Goal: Information Seeking & Learning: Check status

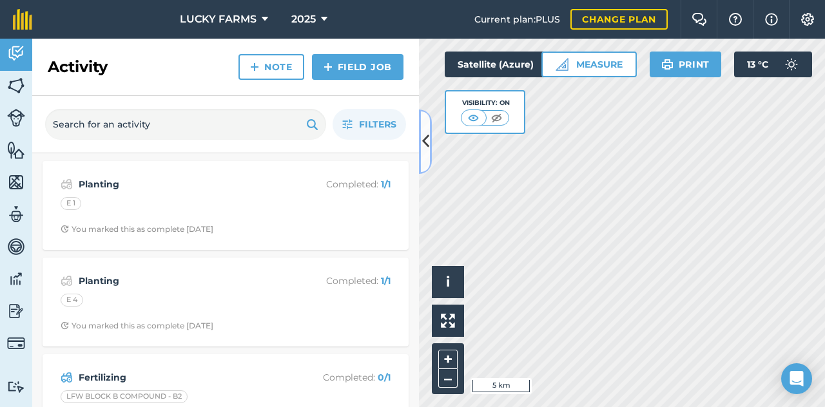
click at [428, 148] on icon at bounding box center [425, 141] width 7 height 23
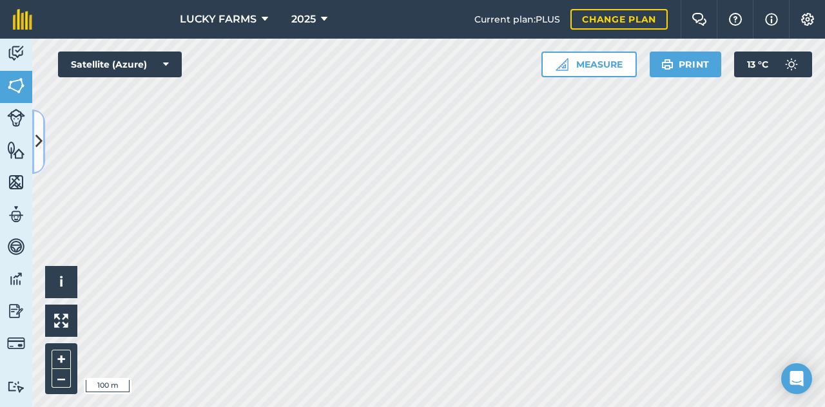
click at [40, 146] on icon at bounding box center [38, 141] width 7 height 23
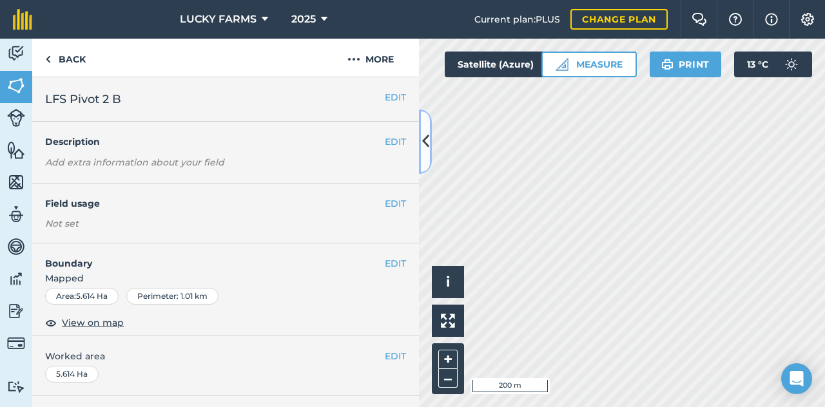
click at [426, 158] on button at bounding box center [425, 142] width 13 height 64
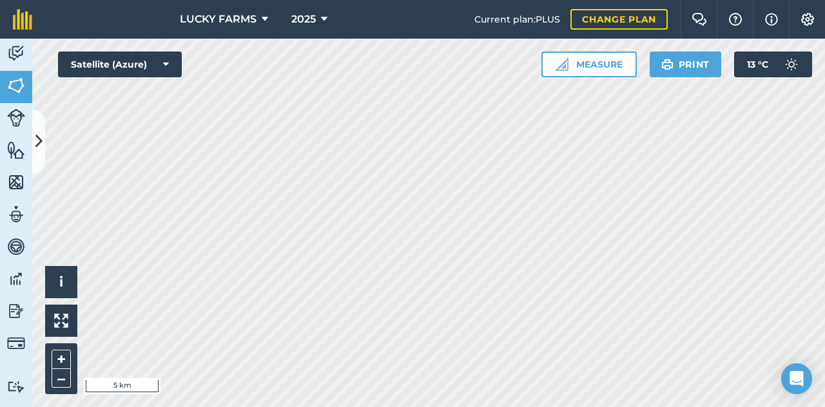
click at [326, 407] on html "LUCKY FARMS 2025 Current plan : PLUS Change plan Farm Chat Help Info Settings L…" at bounding box center [412, 203] width 825 height 407
click at [36, 140] on icon at bounding box center [38, 141] width 7 height 23
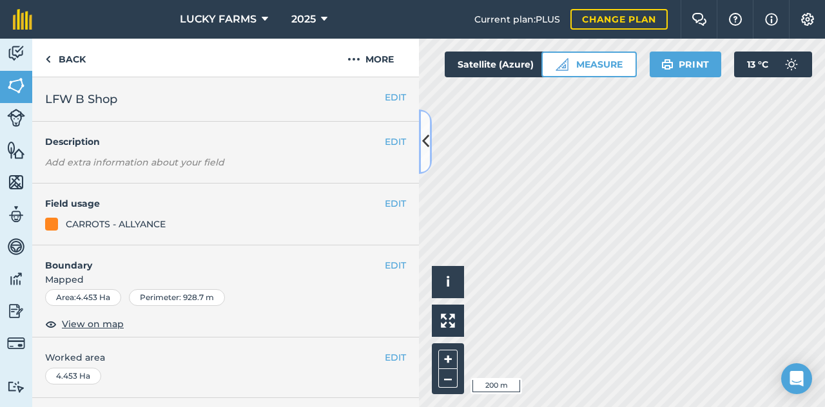
scroll to position [232, 0]
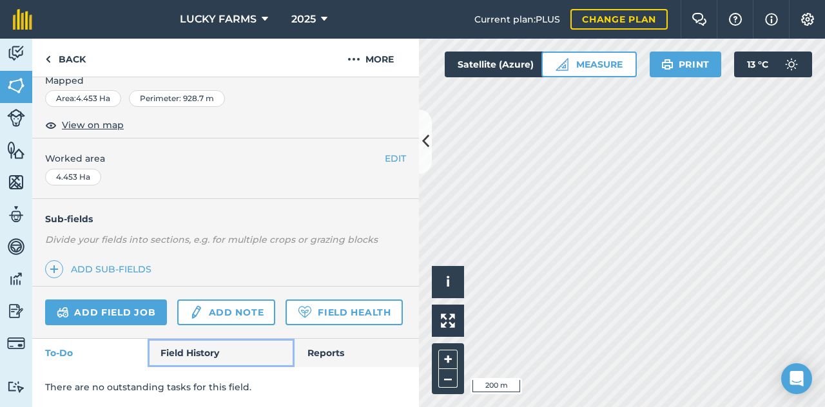
click at [211, 354] on link "Field History" at bounding box center [221, 353] width 146 height 28
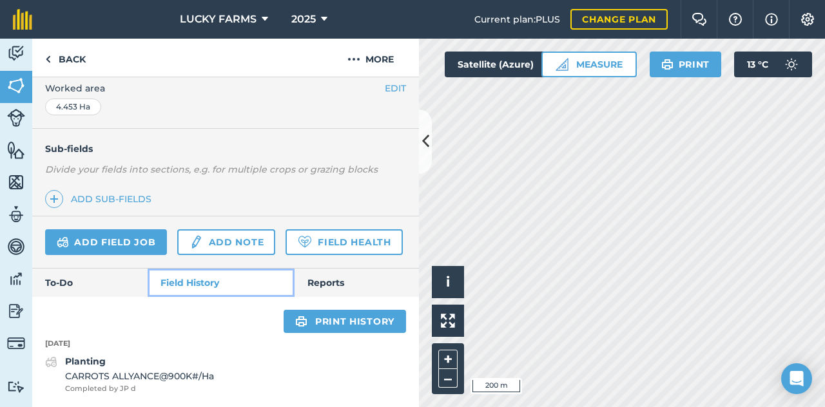
scroll to position [303, 0]
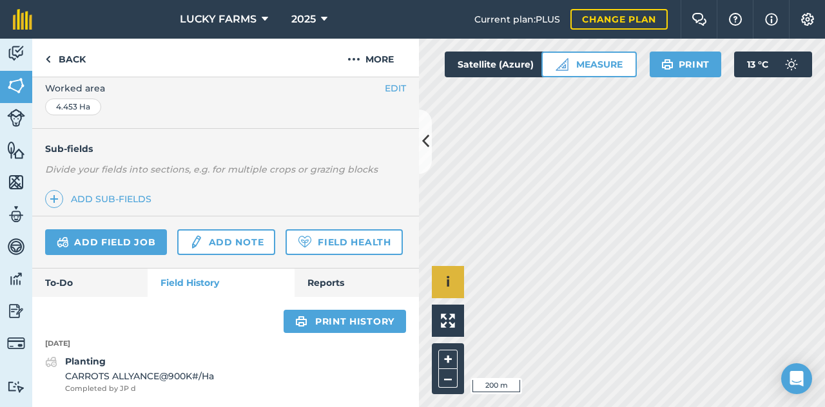
scroll to position [290, 0]
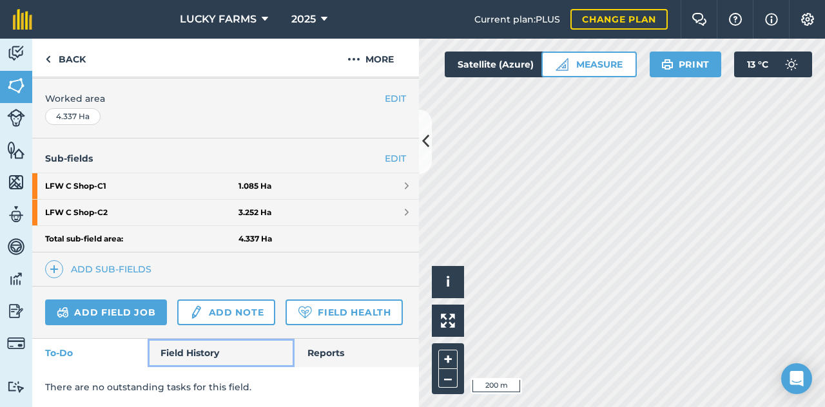
click at [191, 350] on link "Field History" at bounding box center [221, 353] width 146 height 28
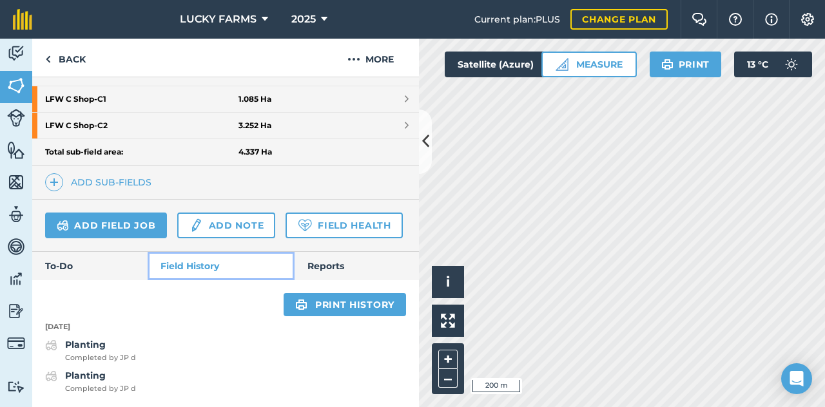
scroll to position [378, 0]
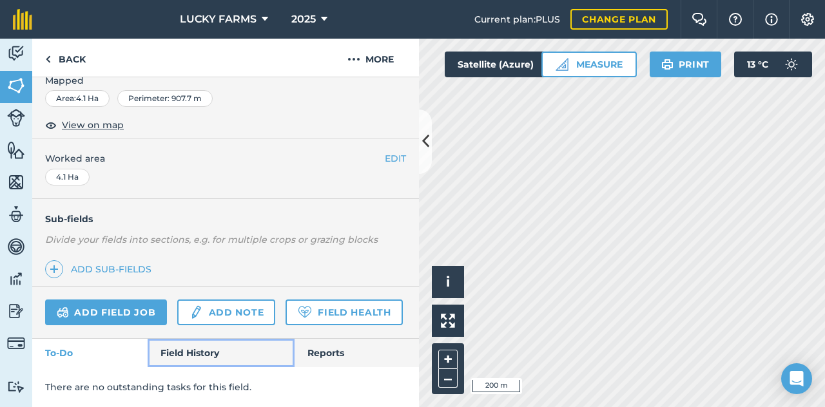
click at [195, 340] on link "Field History" at bounding box center [221, 353] width 146 height 28
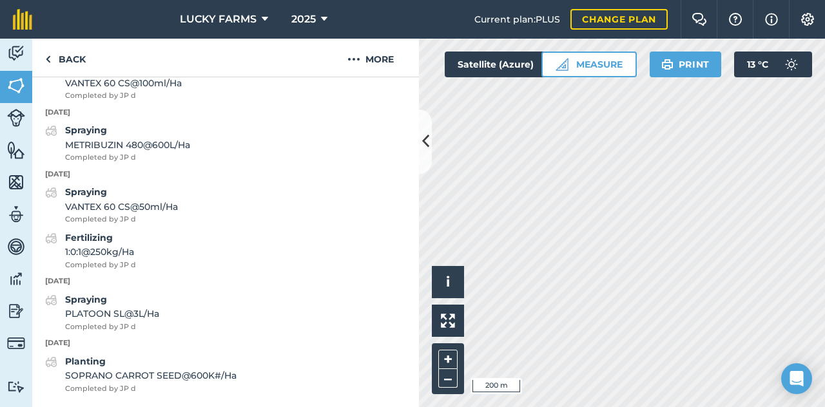
scroll to position [672, 0]
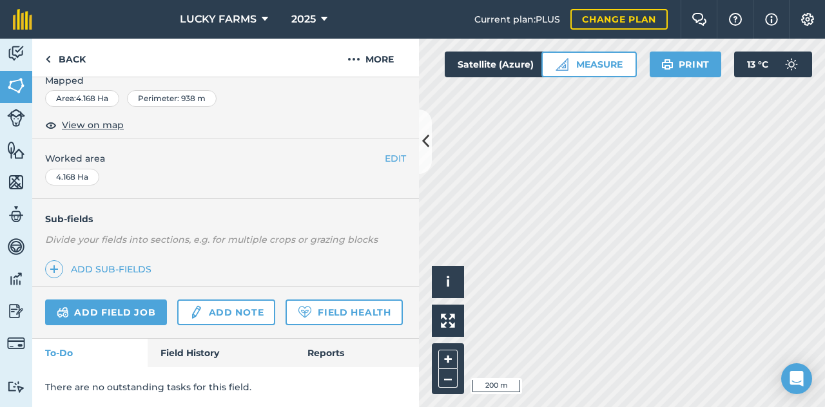
scroll to position [232, 0]
click at [179, 360] on link "Field History" at bounding box center [221, 353] width 146 height 28
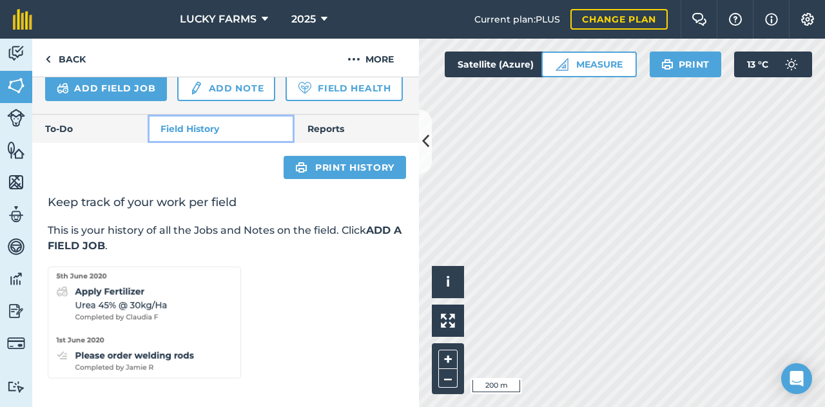
scroll to position [456, 0]
click at [334, 21] on div "2025" at bounding box center [309, 19] width 72 height 39
click at [326, 19] on button "2025" at bounding box center [309, 19] width 46 height 39
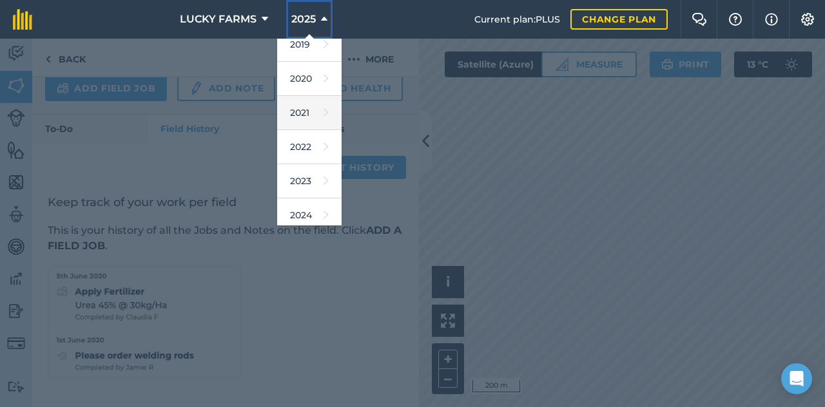
scroll to position [64, 0]
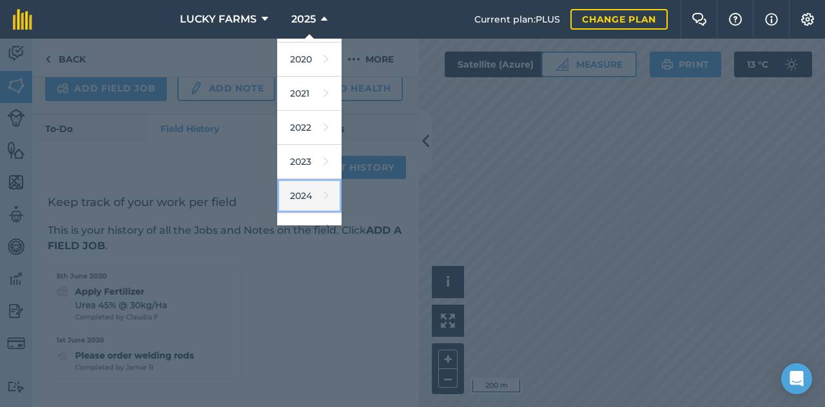
click at [324, 197] on icon at bounding box center [326, 196] width 5 height 18
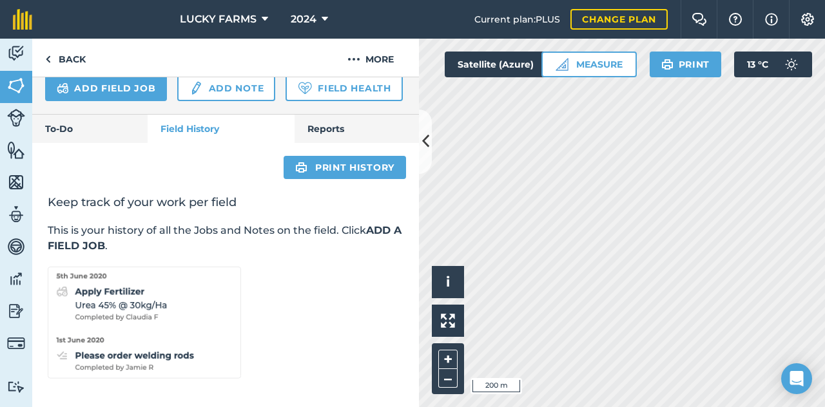
scroll to position [454, 0]
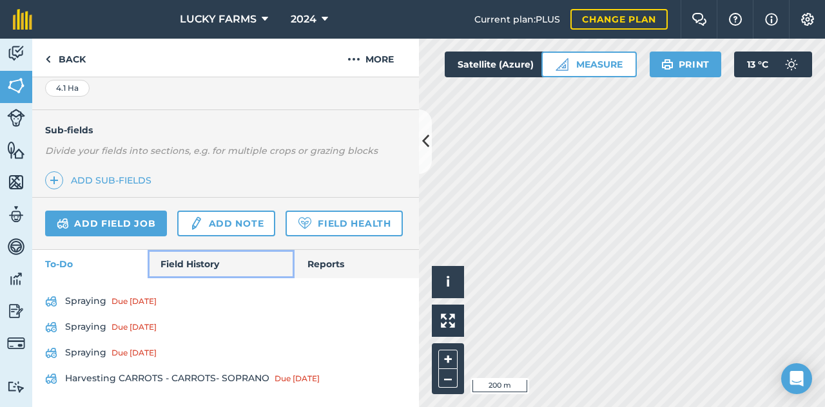
click at [193, 256] on link "Field History" at bounding box center [221, 264] width 146 height 28
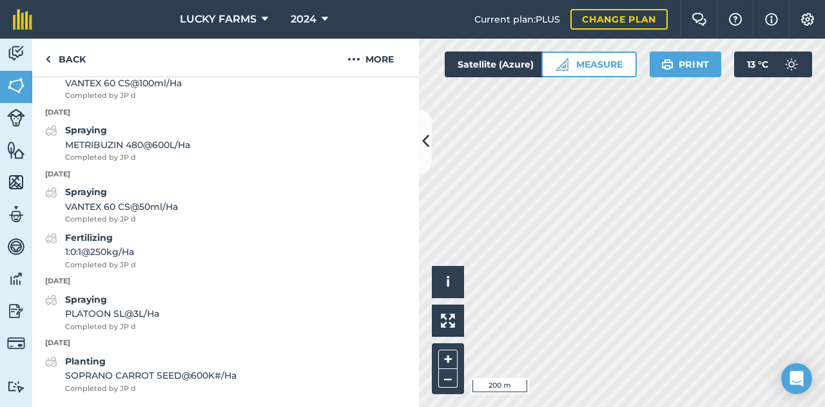
scroll to position [672, 0]
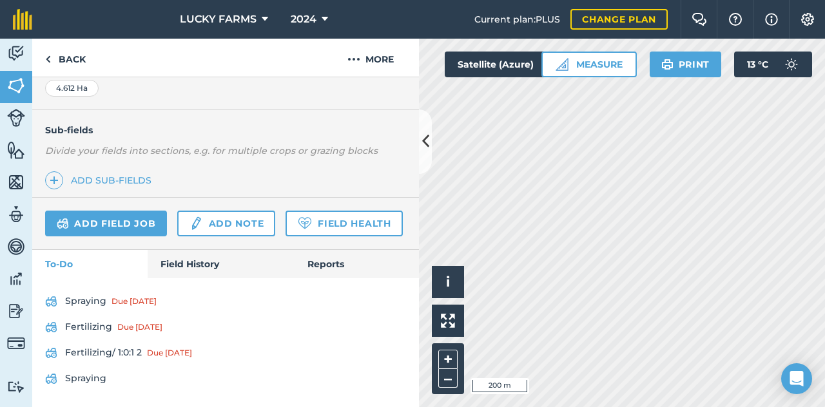
scroll to position [424, 0]
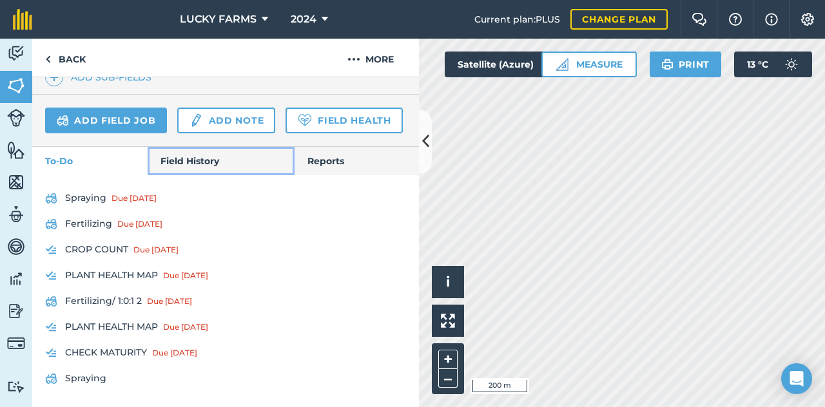
click at [211, 164] on link "Field History" at bounding box center [221, 161] width 146 height 28
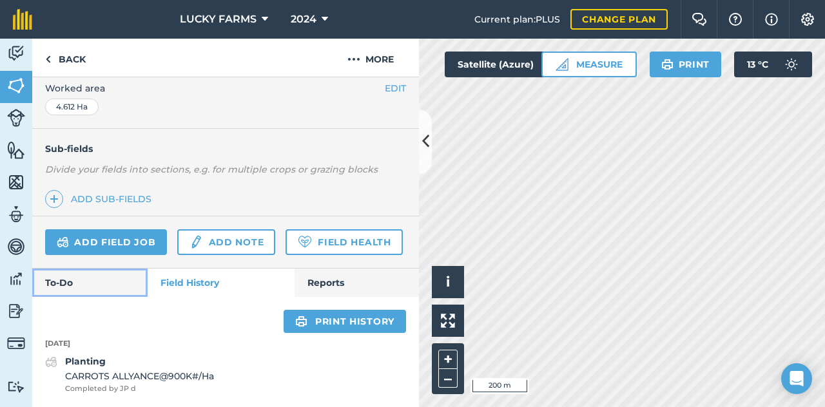
click at [125, 287] on link "To-Do" at bounding box center [89, 283] width 115 height 28
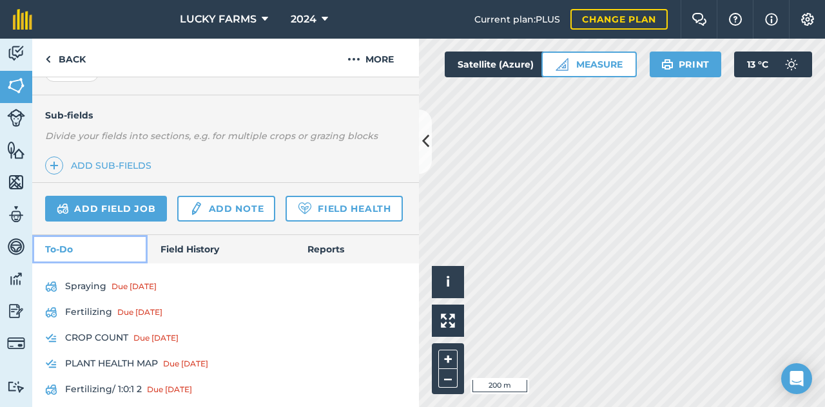
scroll to position [424, 0]
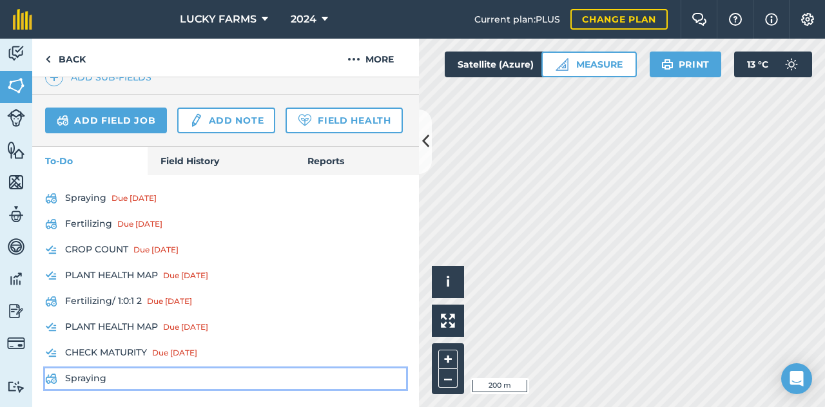
click at [120, 376] on link "Spraying" at bounding box center [225, 379] width 361 height 21
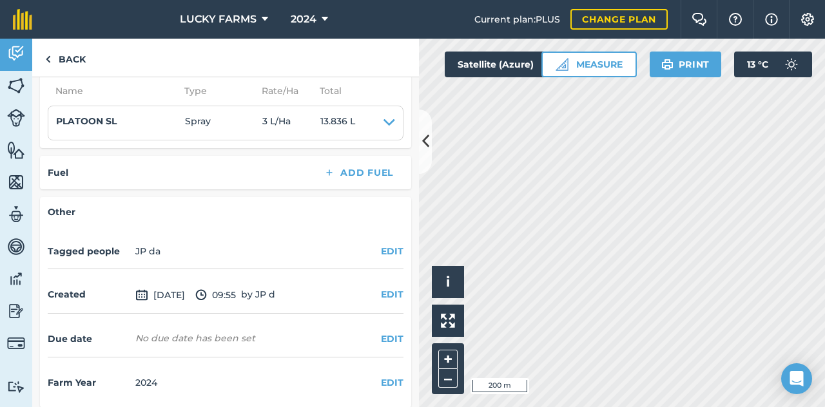
scroll to position [304, 0]
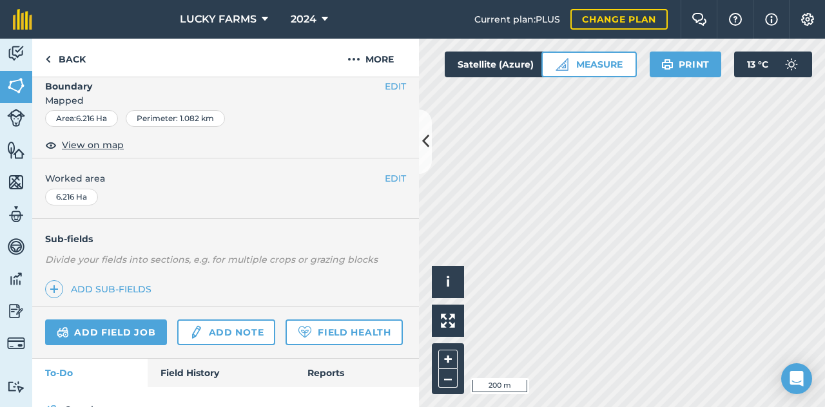
scroll to position [258, 0]
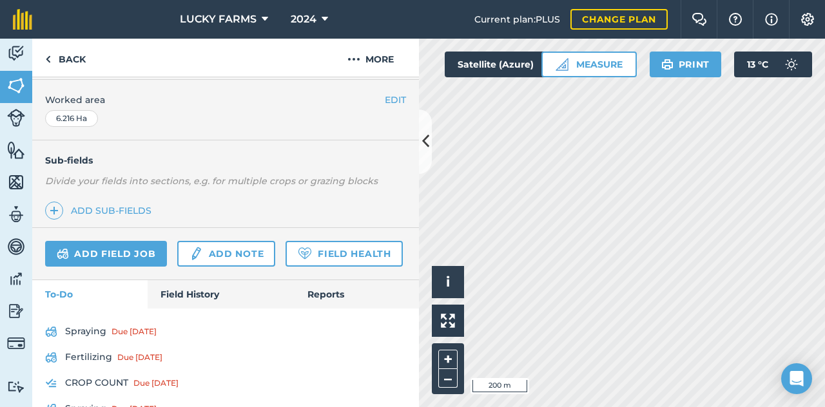
click at [151, 280] on div "Add field job Add note Field Health" at bounding box center [225, 254] width 387 height 52
click at [169, 309] on link "Field History" at bounding box center [221, 294] width 146 height 28
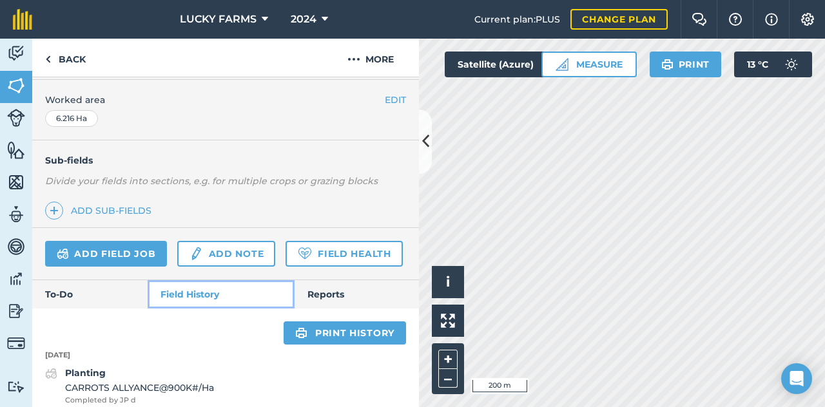
scroll to position [303, 0]
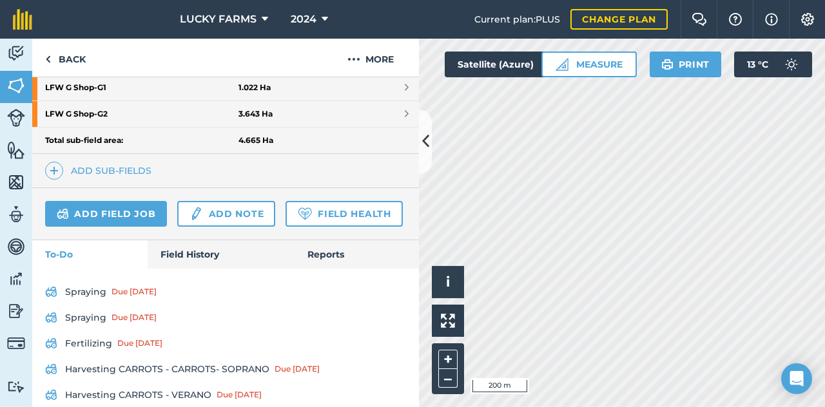
scroll to position [405, 0]
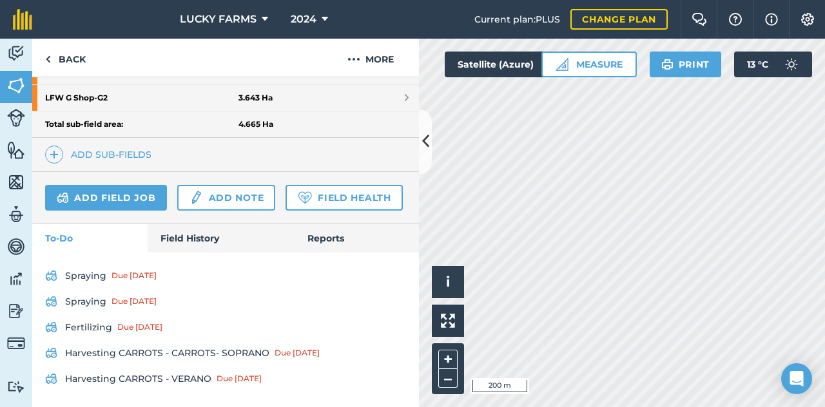
click at [150, 264] on div "Spraying Due 9 Dec 2024 Spraying Due 16 Dec 2024 Fertilizing Due 23 Dec 2024 Ha…" at bounding box center [225, 330] width 387 height 155
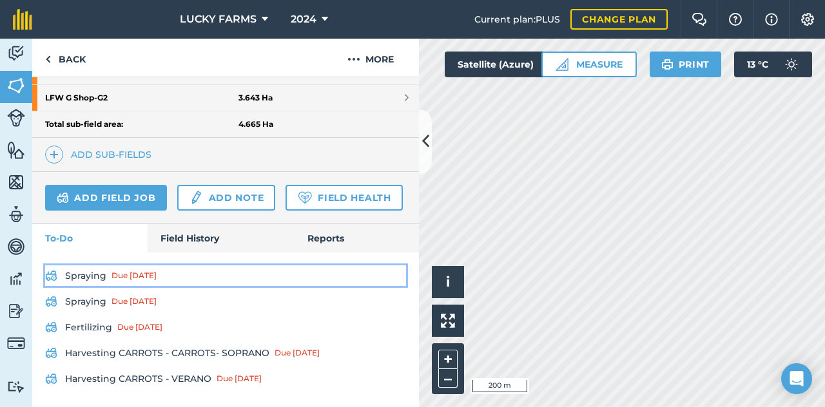
click at [149, 277] on div "Due 9 Dec 2024" at bounding box center [134, 276] width 45 height 10
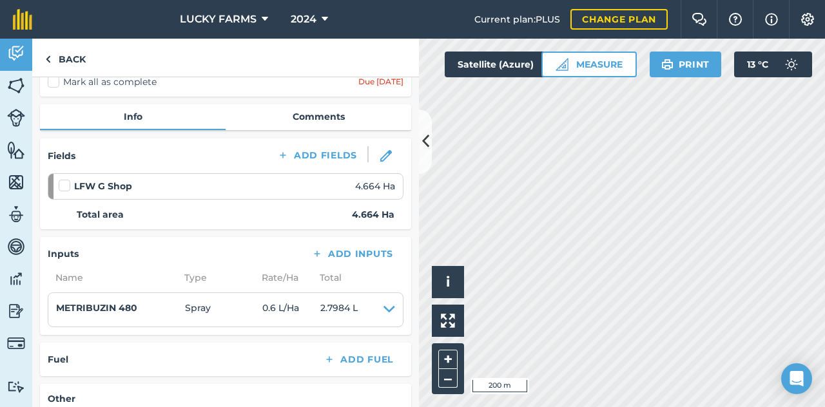
scroll to position [129, 0]
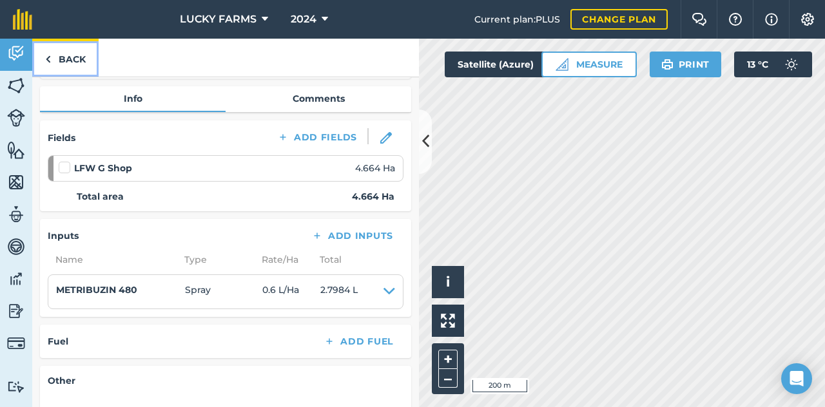
click at [51, 59] on link "Back" at bounding box center [65, 58] width 66 height 38
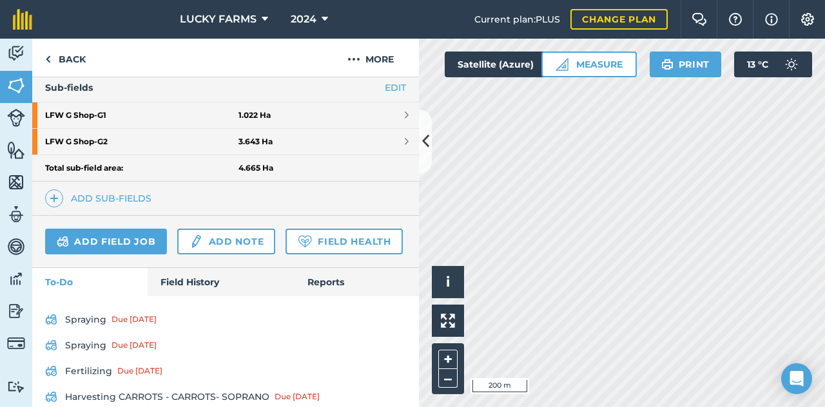
scroll to position [405, 0]
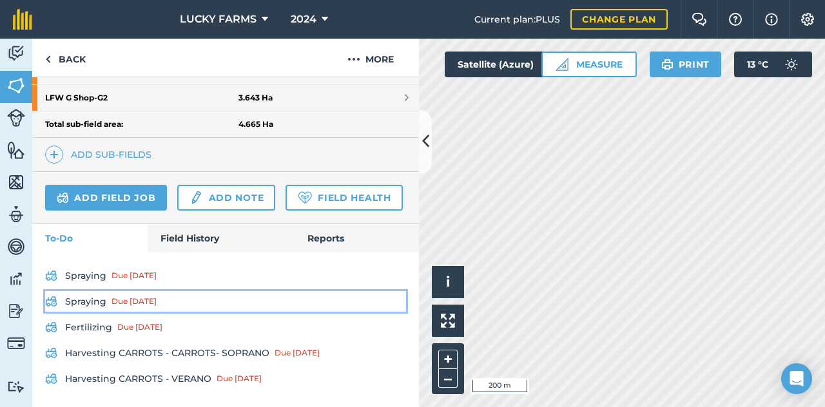
click at [127, 305] on div "Due 16 Dec 2024" at bounding box center [134, 302] width 45 height 10
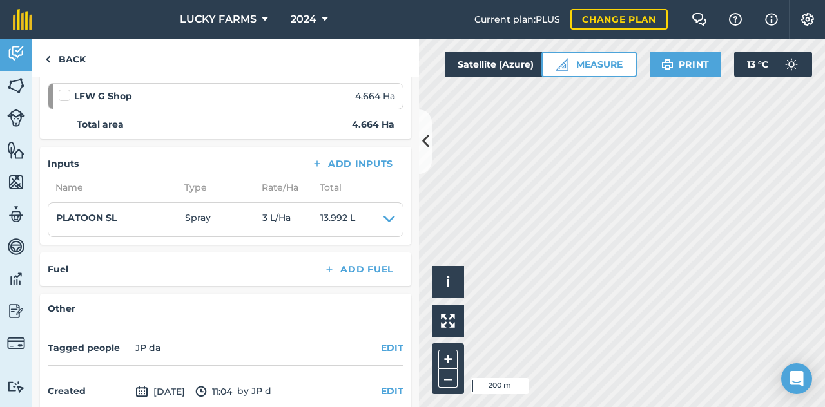
scroll to position [306, 0]
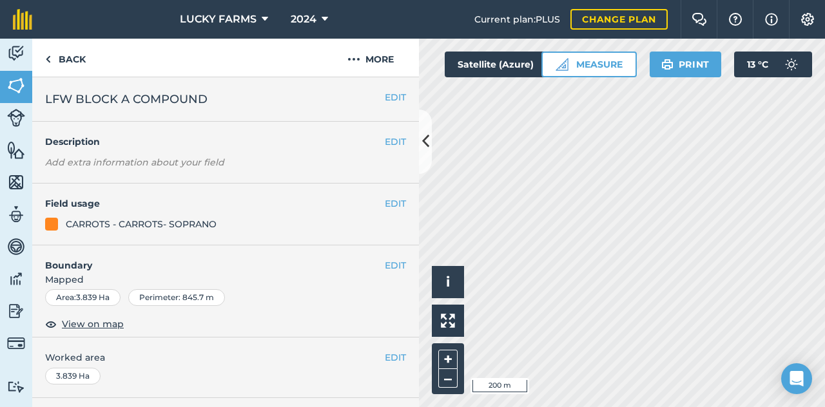
scroll to position [244, 0]
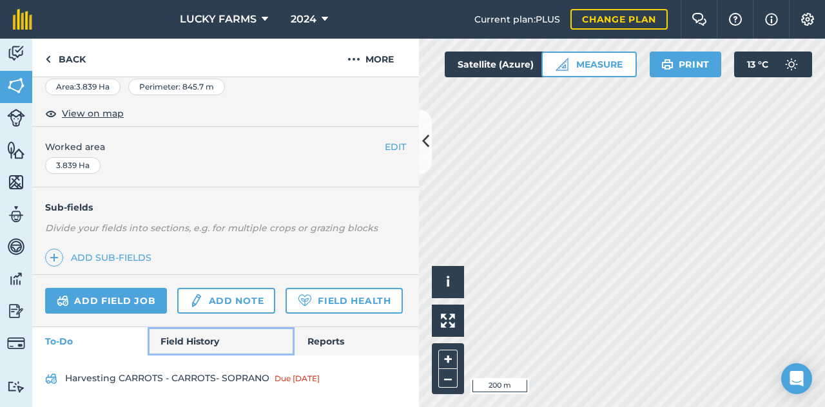
click at [159, 345] on link "Field History" at bounding box center [221, 341] width 146 height 28
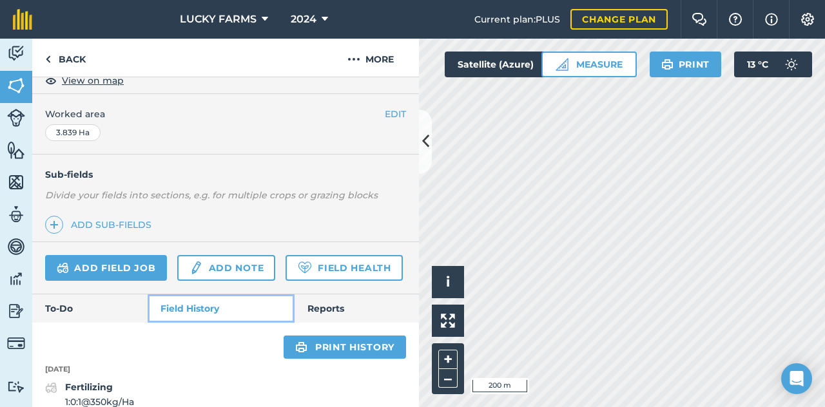
scroll to position [550, 0]
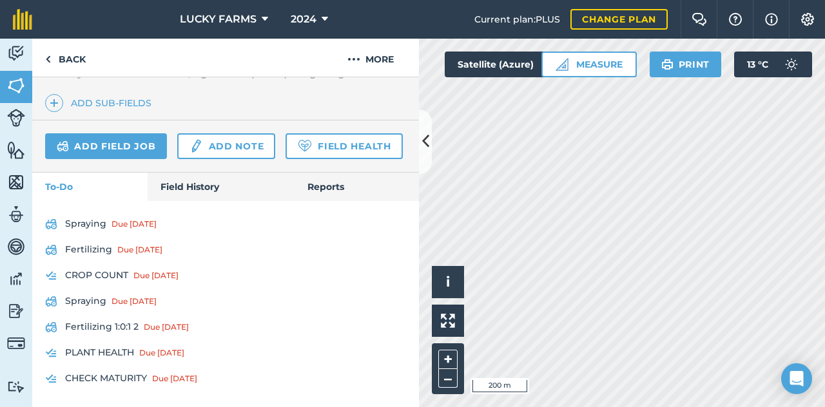
scroll to position [398, 0]
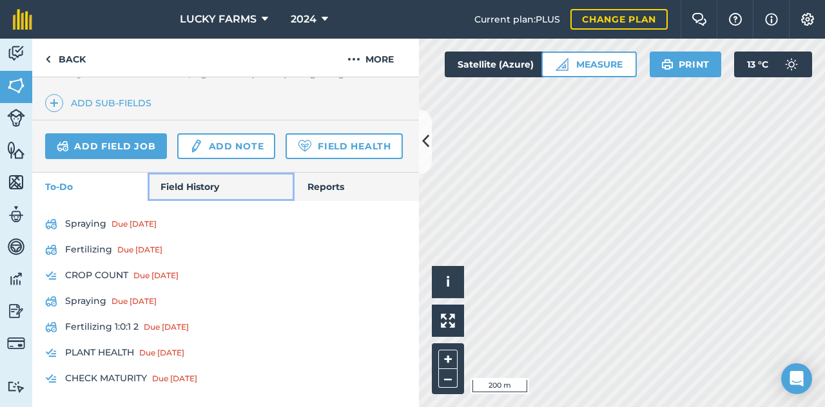
click at [155, 190] on link "Field History" at bounding box center [221, 187] width 146 height 28
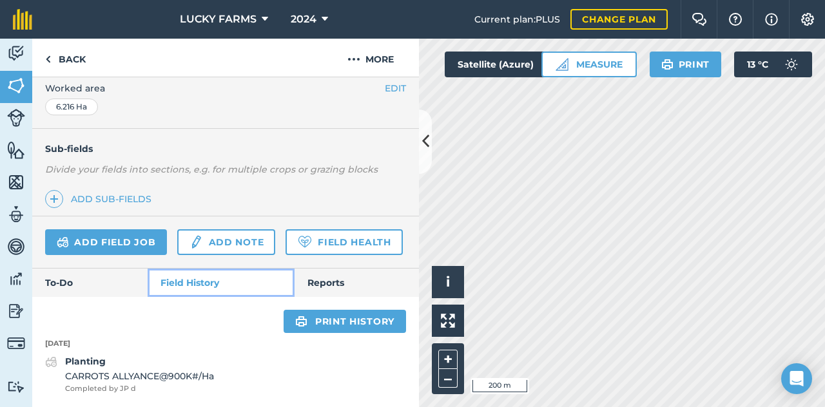
scroll to position [303, 0]
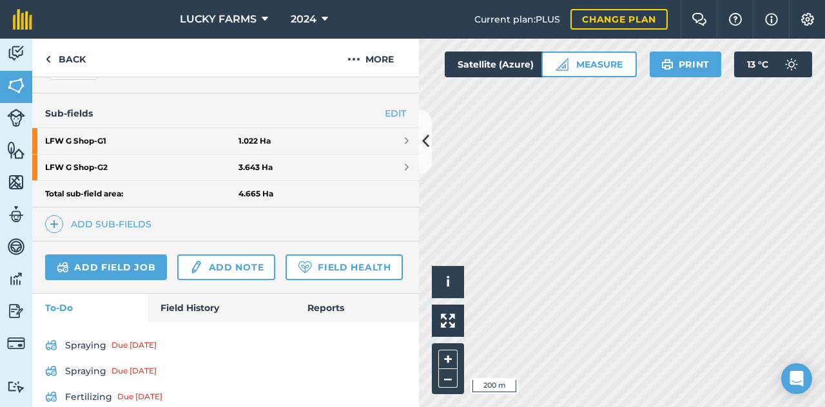
scroll to position [302, 0]
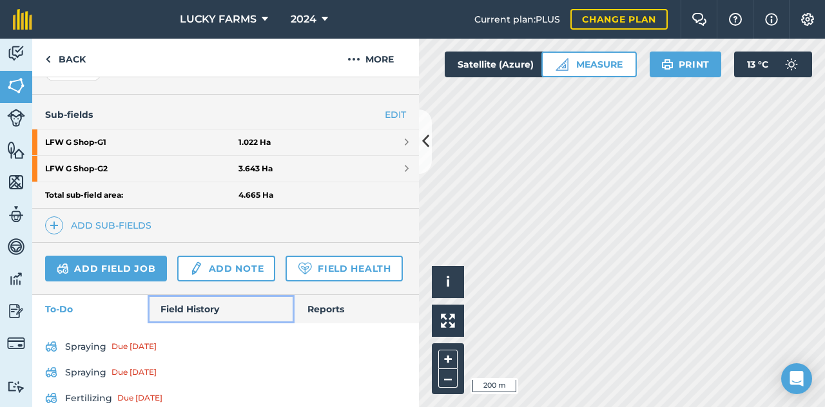
click at [208, 324] on link "Field History" at bounding box center [221, 309] width 146 height 28
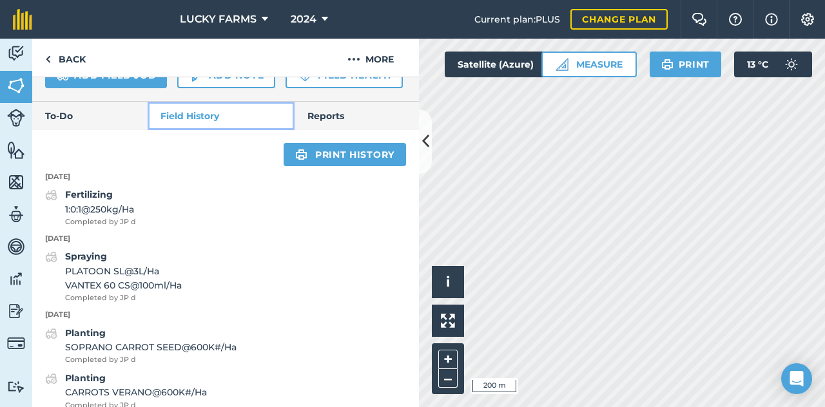
scroll to position [544, 0]
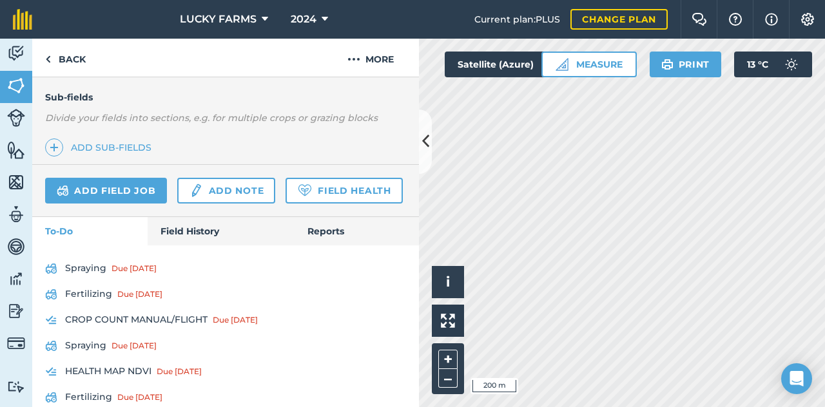
scroll to position [424, 0]
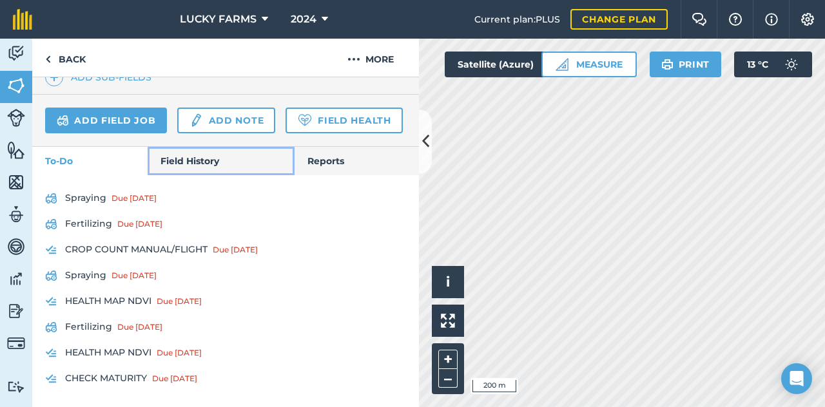
click at [176, 168] on link "Field History" at bounding box center [221, 161] width 146 height 28
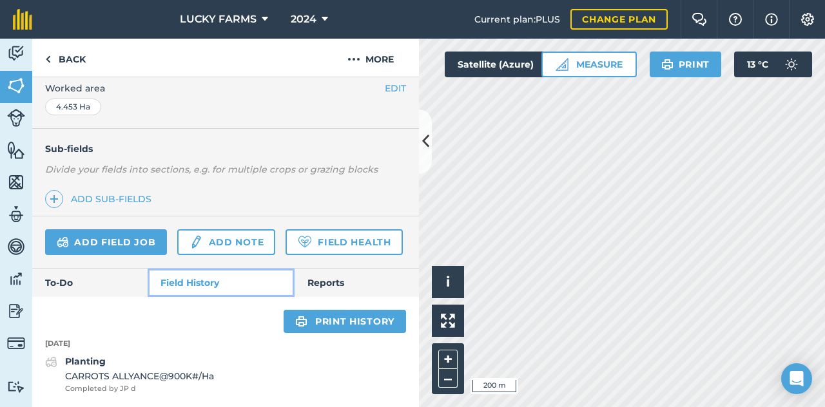
scroll to position [303, 0]
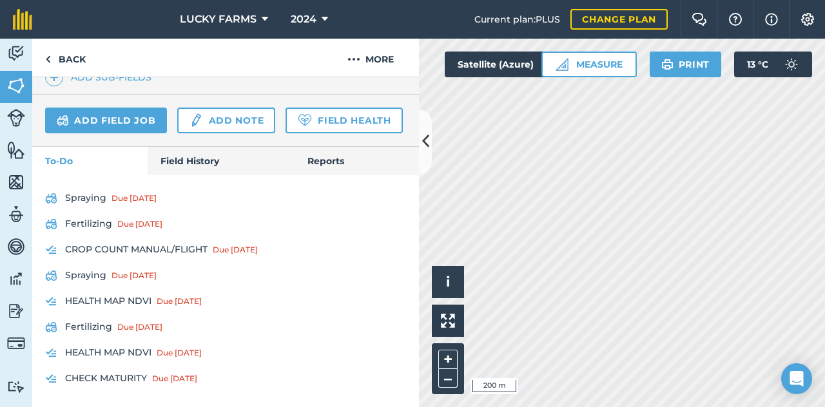
scroll to position [424, 0]
click at [336, 11] on div "2024" at bounding box center [309, 19] width 72 height 39
click at [329, 14] on button "2024" at bounding box center [310, 19] width 48 height 39
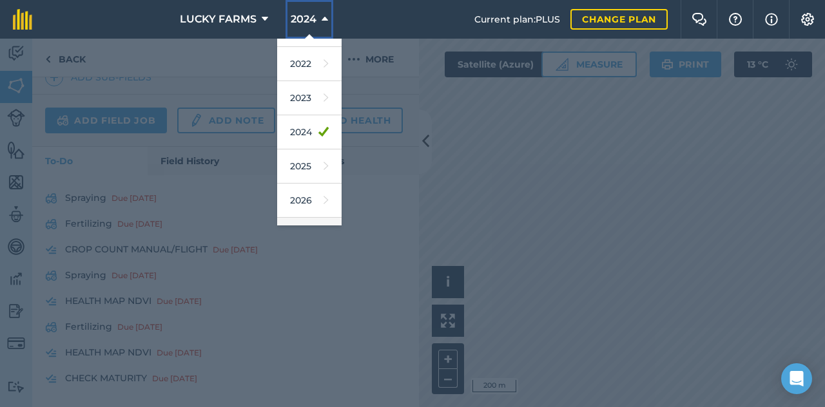
scroll to position [152, 0]
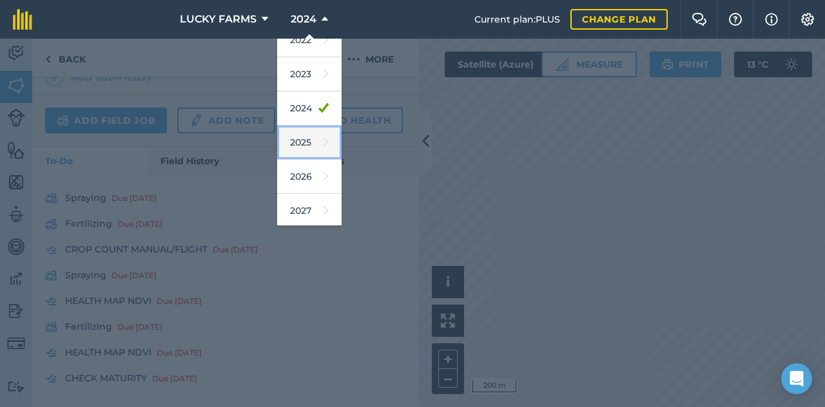
click at [324, 139] on link "2025" at bounding box center [309, 143] width 64 height 34
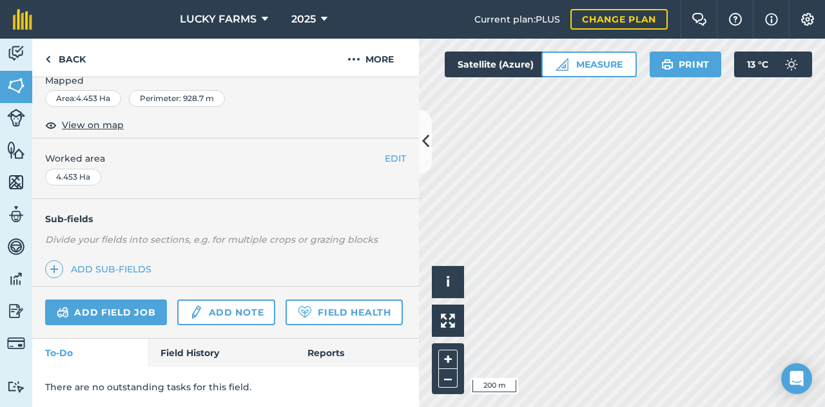
scroll to position [232, 0]
click at [429, 159] on button at bounding box center [425, 142] width 13 height 64
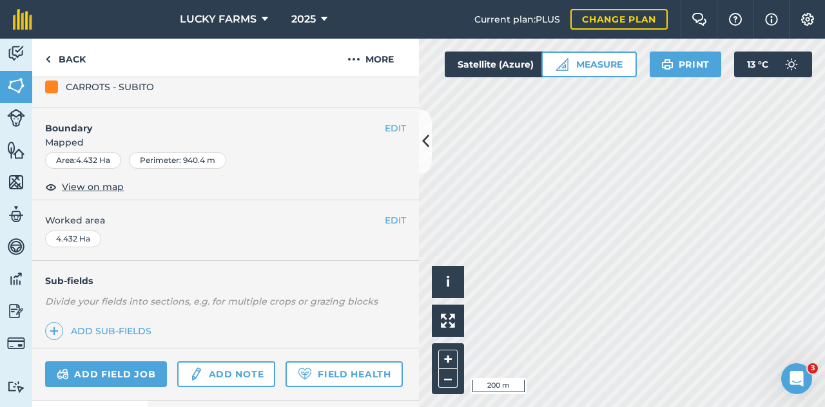
scroll to position [232, 0]
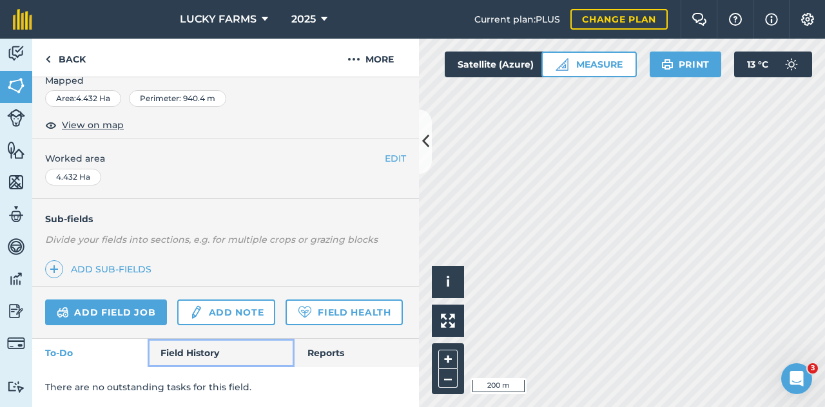
click at [187, 342] on link "Field History" at bounding box center [221, 353] width 146 height 28
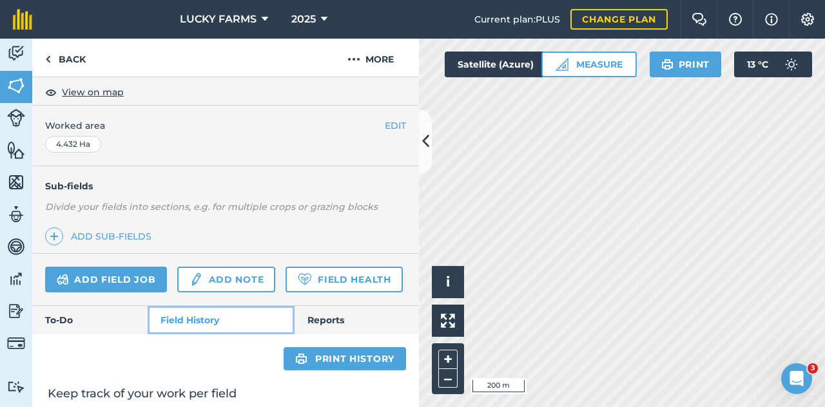
scroll to position [456, 0]
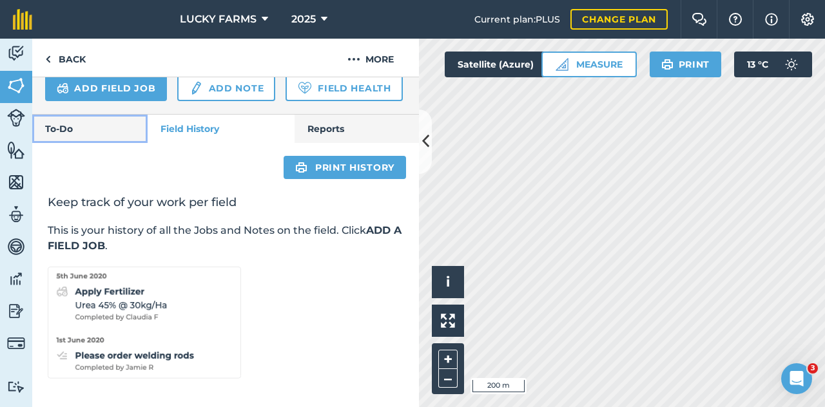
click at [90, 137] on link "To-Do" at bounding box center [89, 129] width 115 height 28
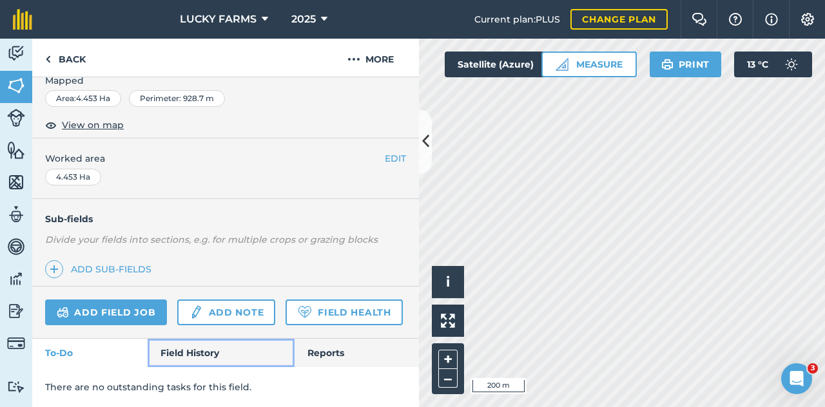
click at [201, 339] on link "Field History" at bounding box center [221, 353] width 146 height 28
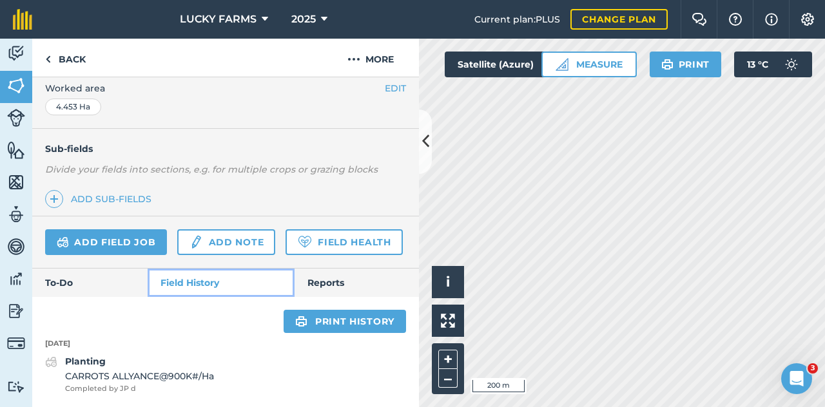
scroll to position [303, 0]
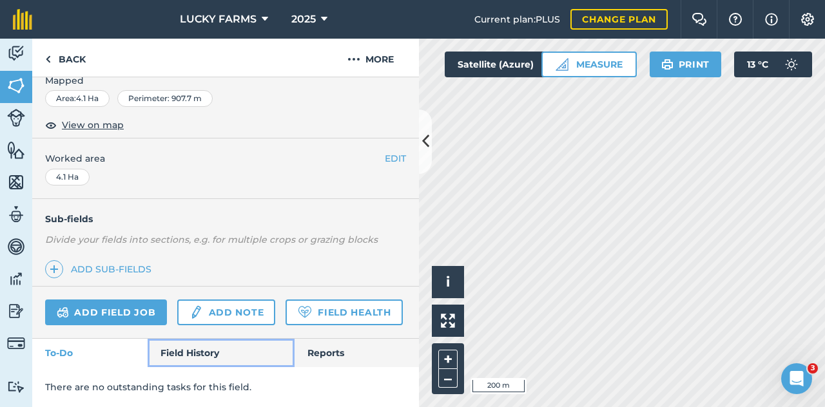
click at [195, 351] on link "Field History" at bounding box center [221, 353] width 146 height 28
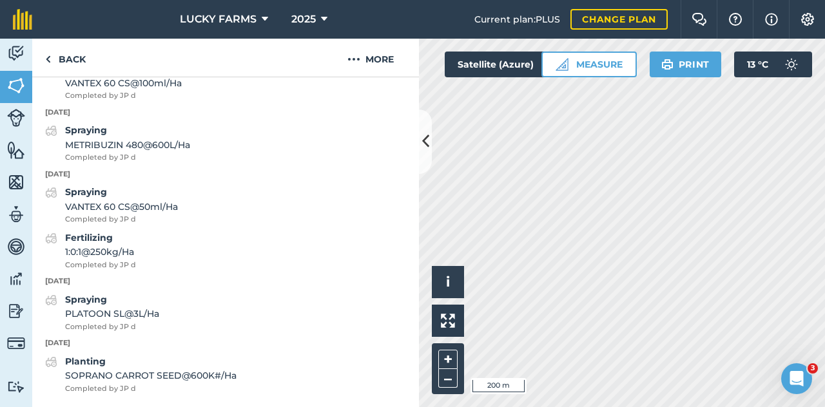
scroll to position [672, 0]
click at [426, 148] on icon at bounding box center [425, 141] width 7 height 23
